Goal: Book appointment/travel/reservation

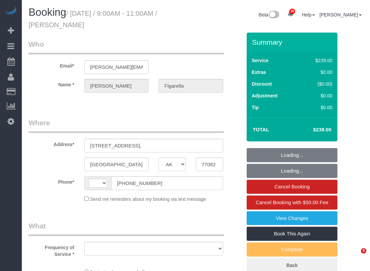
select select "[GEOGRAPHIC_DATA]"
select select "string:[GEOGRAPHIC_DATA]"
select select "object:1446"
select select "3"
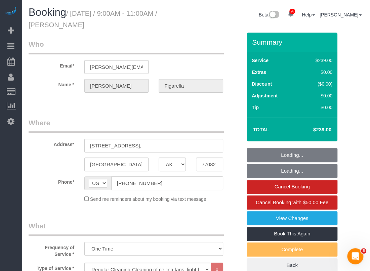
select select "object:1533"
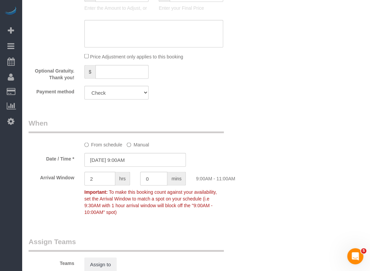
scroll to position [513, 0]
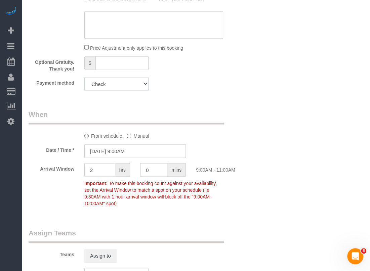
click at [122, 84] on select "Visa - 1199 - 02/2025 Visa - 5529 - 04/2026 Amex - 8060 - 08/2028 (Default) Add…" at bounding box center [116, 84] width 64 height 14
click at [145, 86] on select "Visa - 1199 - 02/2025 Visa - 5529 - 04/2026 Amex - 8060 - 08/2028 (Default) Add…" at bounding box center [116, 84] width 64 height 14
click at [84, 77] on select "Visa - 1199 - 02/2025 Visa - 5529 - 04/2026 Amex - 8060 - 08/2028 (Default) Add…" at bounding box center [116, 84] width 64 height 14
click at [119, 83] on select "Visa - 1199 - 02/2025 Visa - 5529 - 04/2026 Amex - 8060 - 08/2028 (Default) Add…" at bounding box center [116, 84] width 64 height 14
select select "string:fspay-8f57d342-b263-4b85-a444-eb770324c7ed"
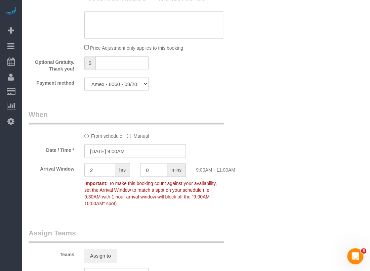
click at [84, 77] on select "Visa - 1199 - 02/2025 Visa - 5529 - 04/2026 Amex - 8060 - 08/2028 (Default) Add…" at bounding box center [116, 84] width 64 height 14
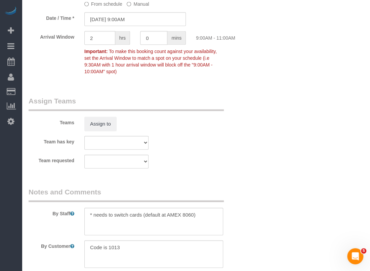
scroll to position [735, 0]
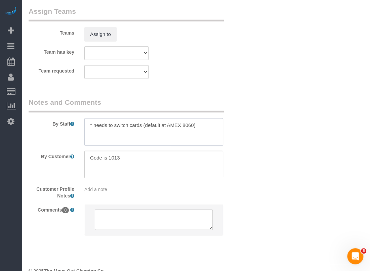
drag, startPoint x: 100, startPoint y: 118, endPoint x: 101, endPoint y: 122, distance: 3.8
click at [101, 122] on textarea at bounding box center [153, 132] width 139 height 28
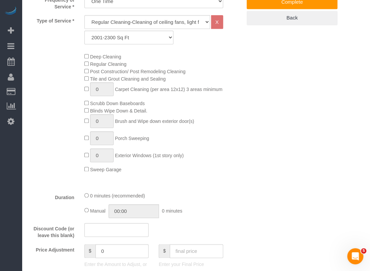
scroll to position [243, 0]
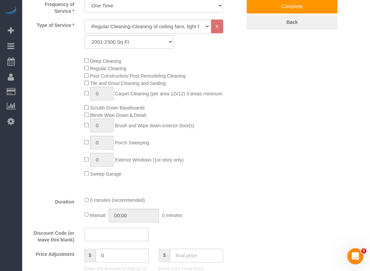
click at [175, 43] on div "Up to 1200 Sq Ft- [DATE]-[DATE] Sq Ft [DATE]-[DATE] Sq Ft [DATE]-[DATE] Sq Ft […" at bounding box center [128, 42] width 99 height 14
click at [283, 97] on div "Who Email* [PERSON_NAME][EMAIL_ADDRESS][DOMAIN_NAME] Name * [PERSON_NAME] Where…" at bounding box center [196, 270] width 335 height 963
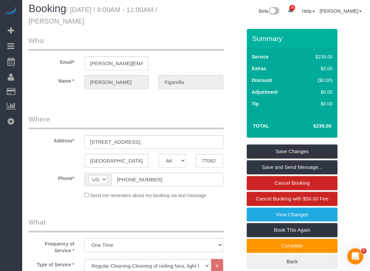
scroll to position [0, 0]
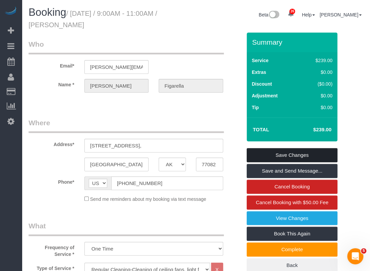
click at [261, 152] on link "Save Changes" at bounding box center [292, 155] width 91 height 14
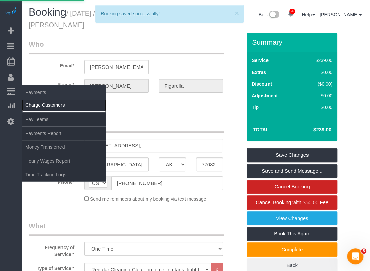
click at [32, 107] on link "Charge Customers" at bounding box center [64, 105] width 84 height 13
select select
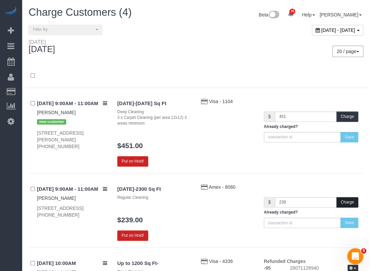
click at [345, 202] on button "Charge" at bounding box center [348, 202] width 22 height 10
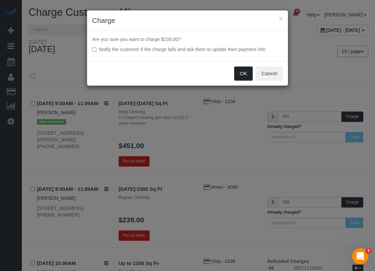
click at [245, 76] on button "OK" at bounding box center [243, 74] width 19 height 14
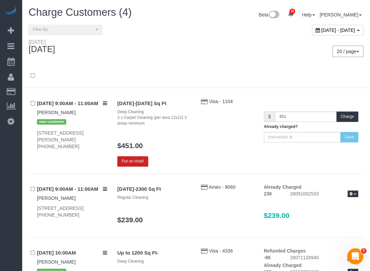
scroll to position [0, 0]
